Goal: Task Accomplishment & Management: Use online tool/utility

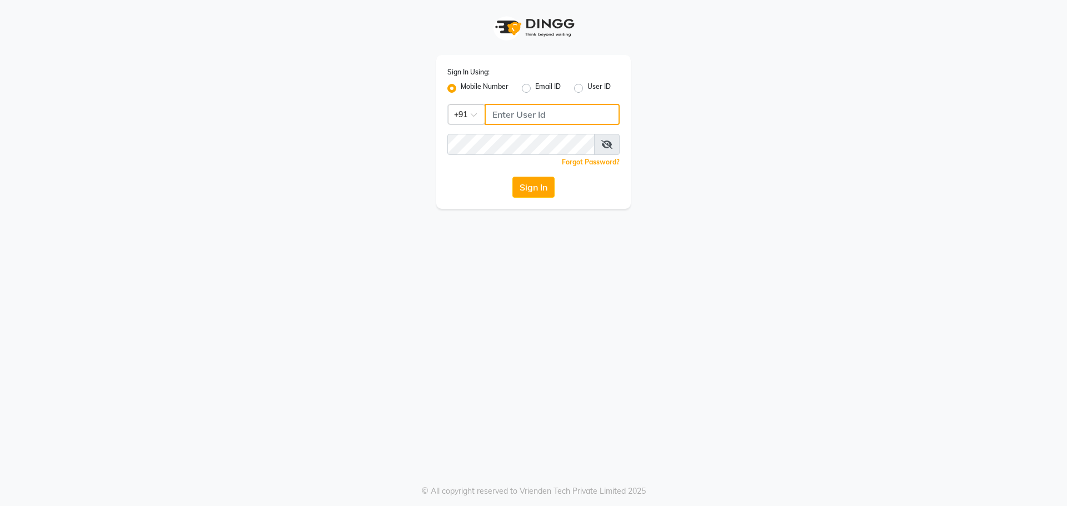
click at [527, 115] on input "Username" at bounding box center [552, 114] width 135 height 21
type input "9863019747"
click at [512, 177] on button "Sign In" at bounding box center [533, 187] width 42 height 21
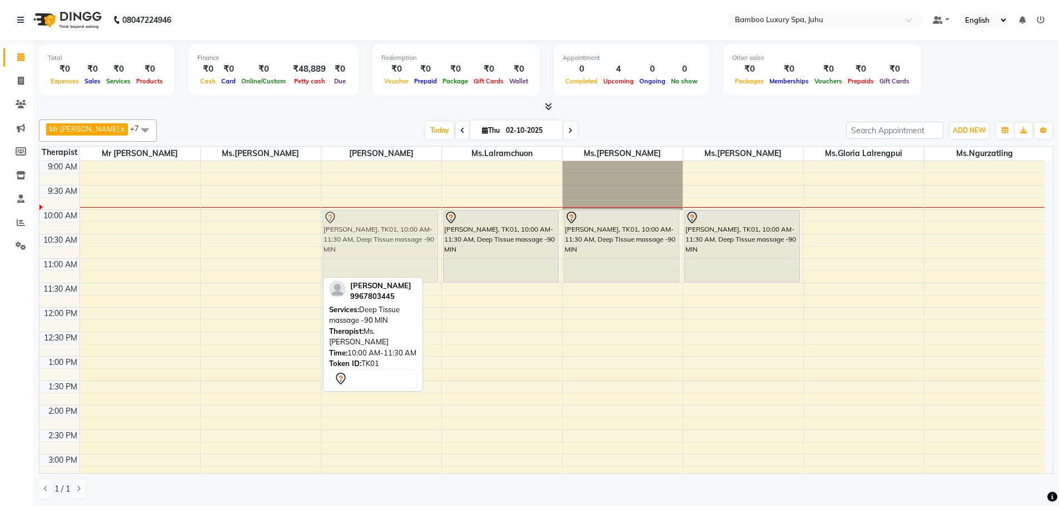
drag, startPoint x: 272, startPoint y: 217, endPoint x: 361, endPoint y: 217, distance: 89.5
click at [361, 217] on tr "[PERSON_NAME], TK01, 10:00 AM-11:30 AM, Deep Tissue massage -90 MIN [PERSON_NAM…" at bounding box center [541, 503] width 1005 height 684
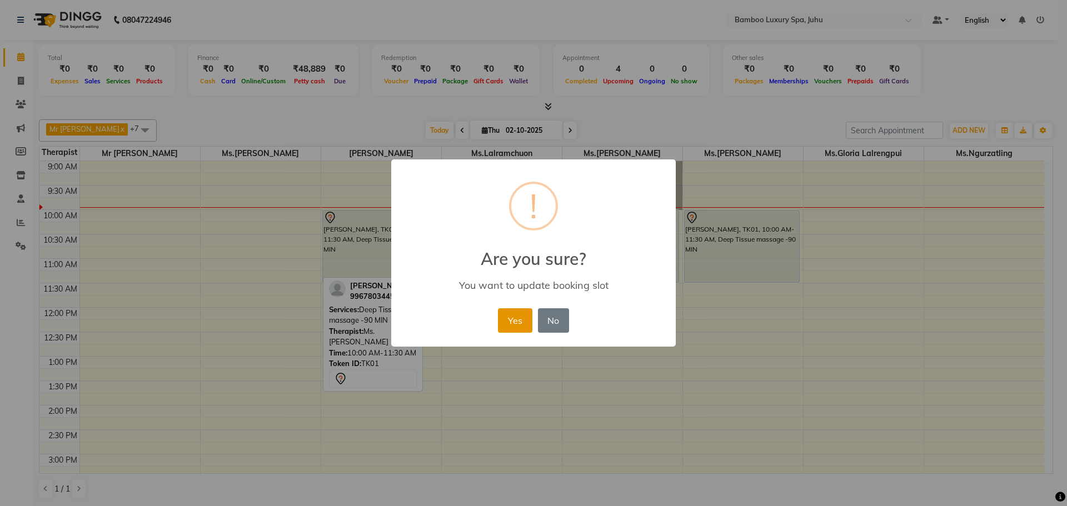
click at [515, 314] on button "Yes" at bounding box center [515, 320] width 34 height 24
